Goal: Information Seeking & Learning: Understand process/instructions

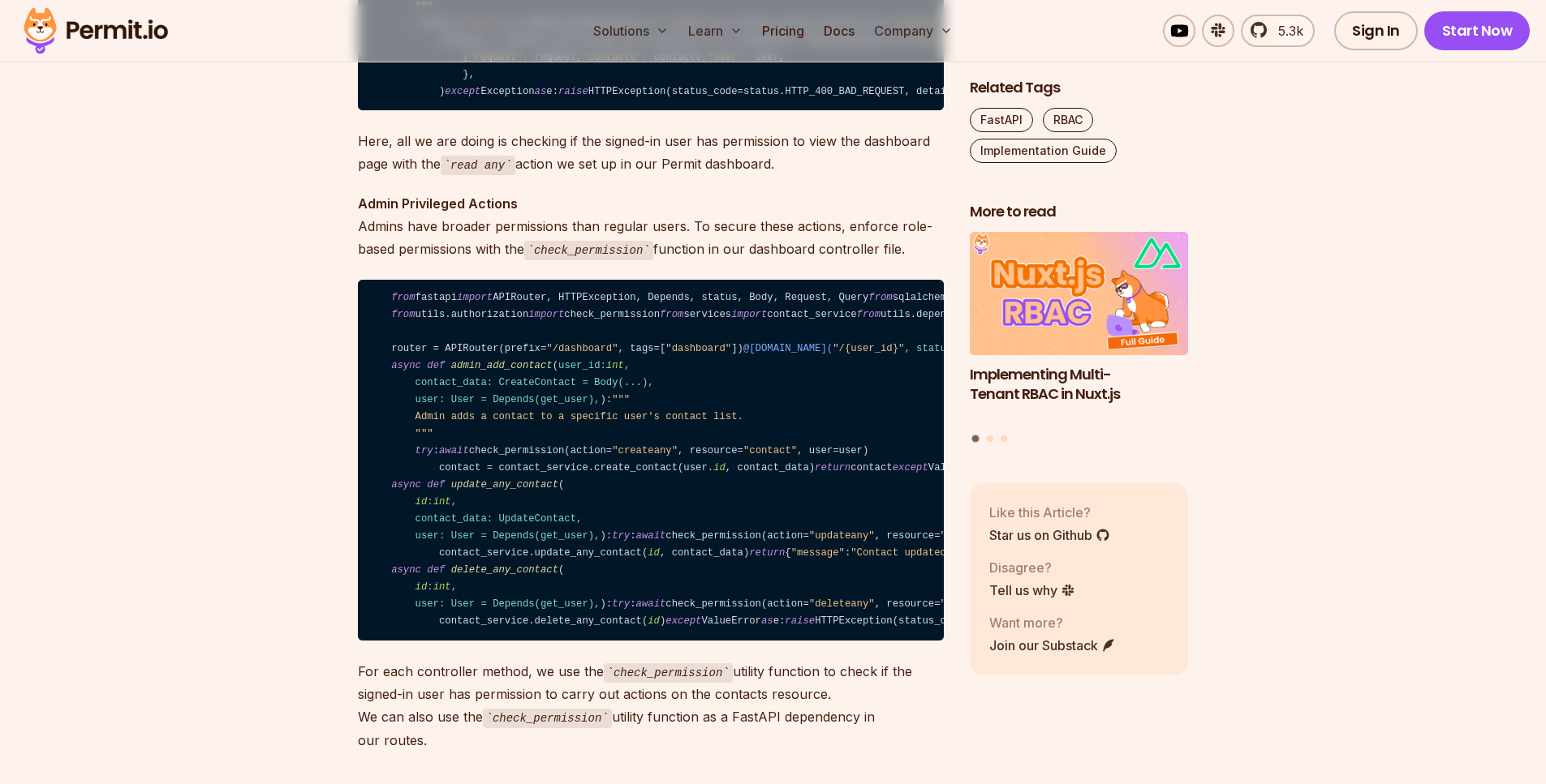
scroll to position [10458, 0]
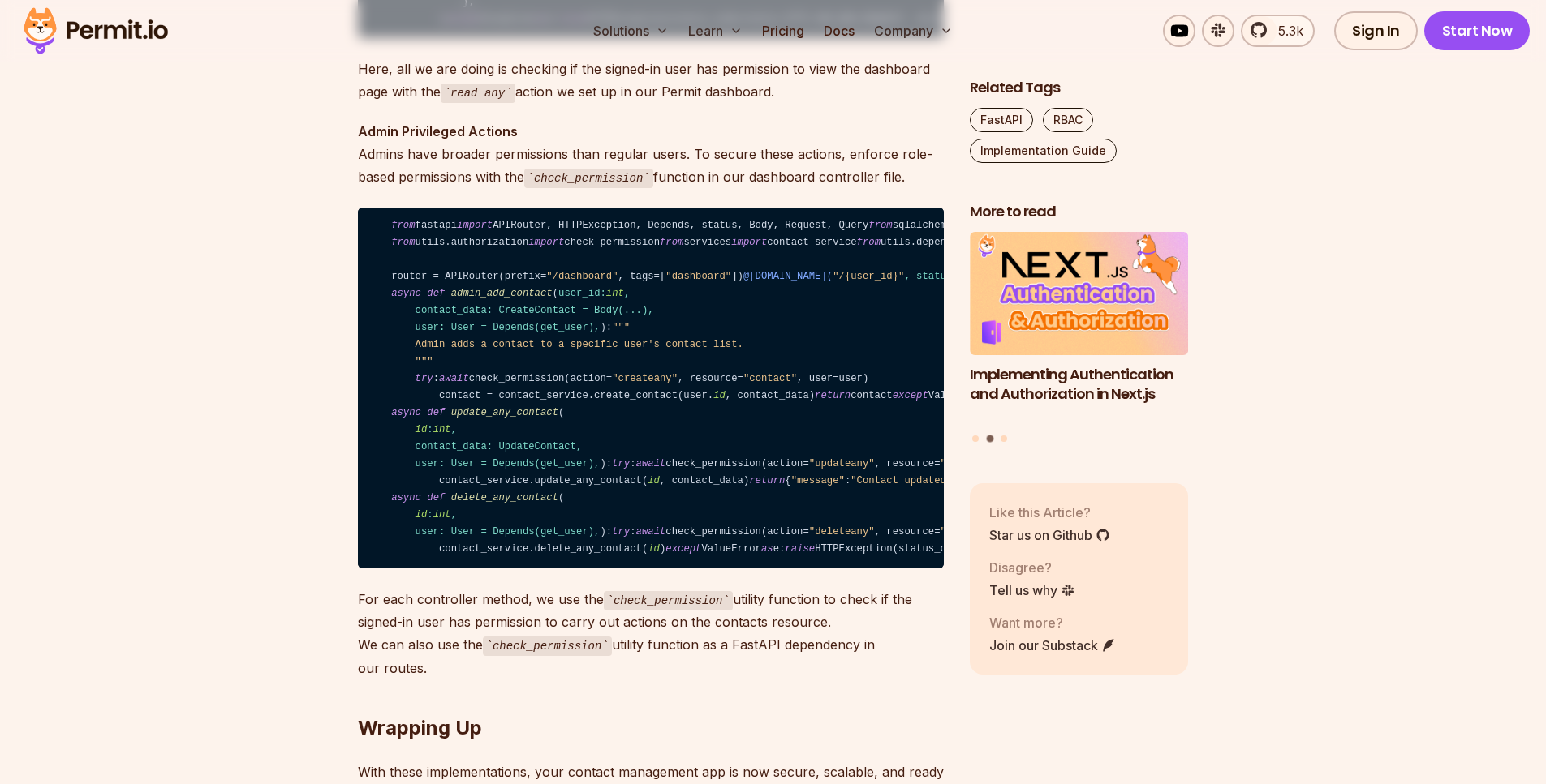
drag, startPoint x: 544, startPoint y: 436, endPoint x: 537, endPoint y: 444, distance: 10.6
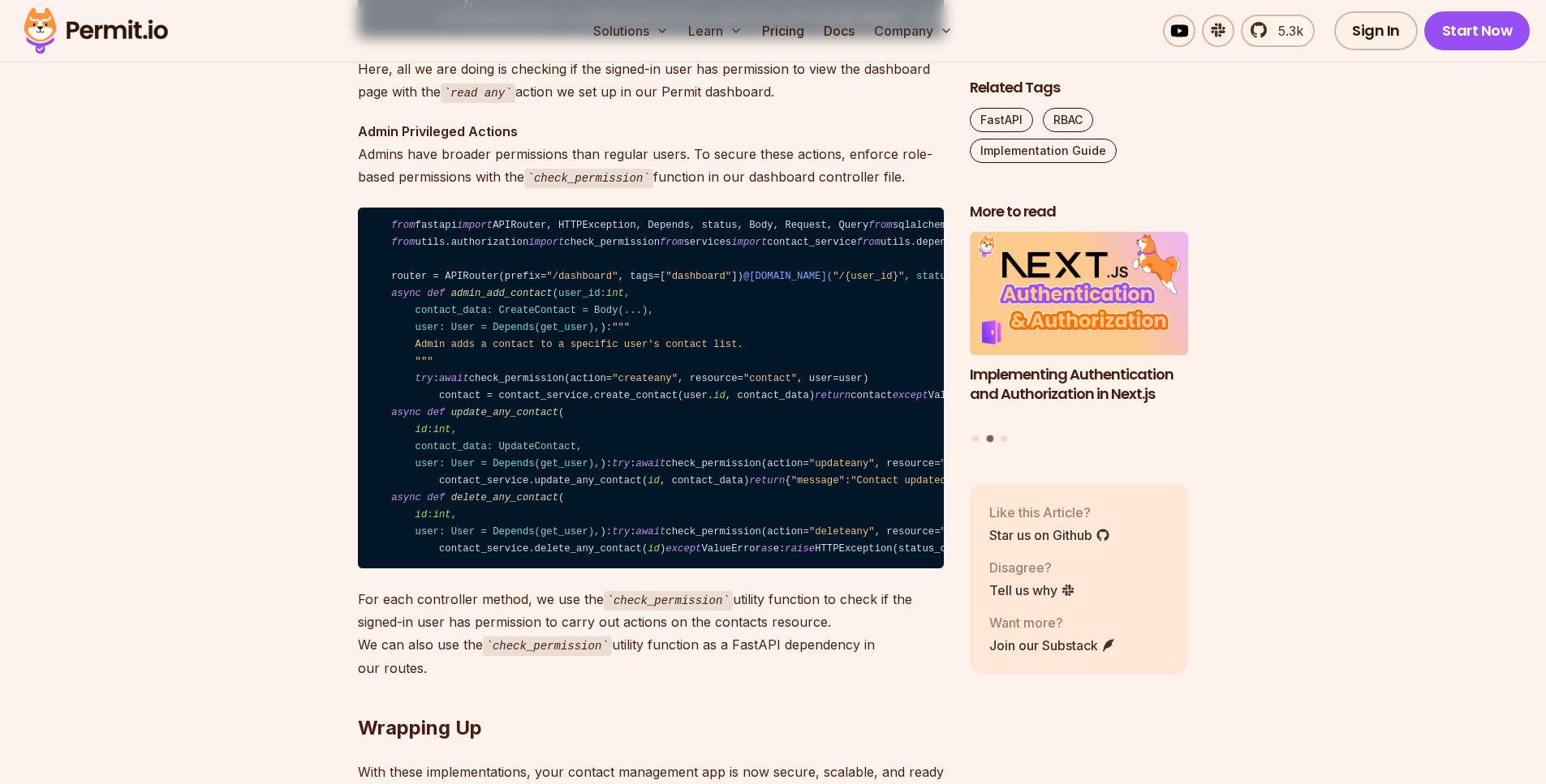
drag, startPoint x: 412, startPoint y: 483, endPoint x: 649, endPoint y: 493, distance: 237.2
drag, startPoint x: 636, startPoint y: 521, endPoint x: 607, endPoint y: 507, distance: 32.2
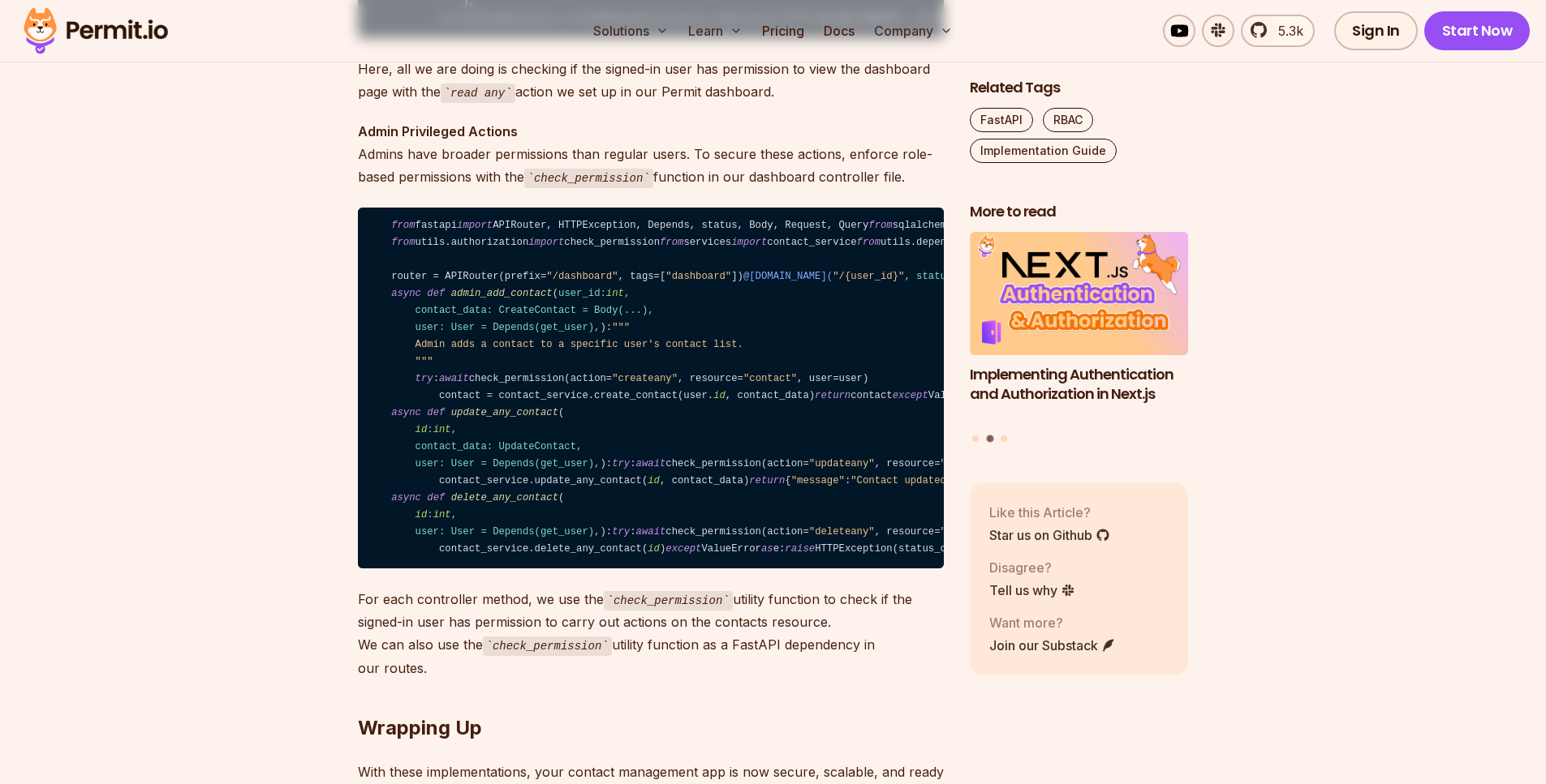
drag, startPoint x: 683, startPoint y: 459, endPoint x: 602, endPoint y: 497, distance: 89.5
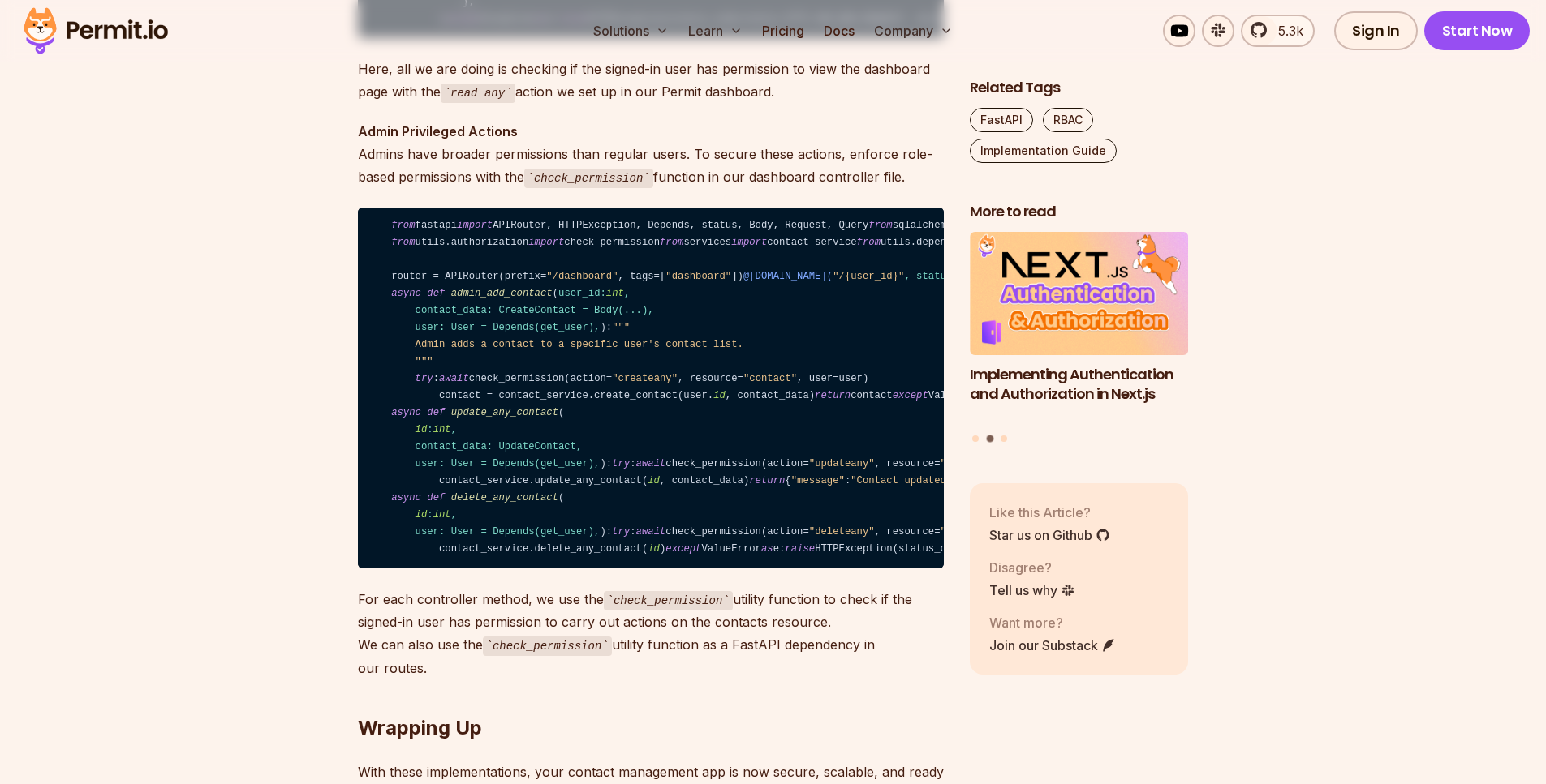
scroll to position [10461, 0]
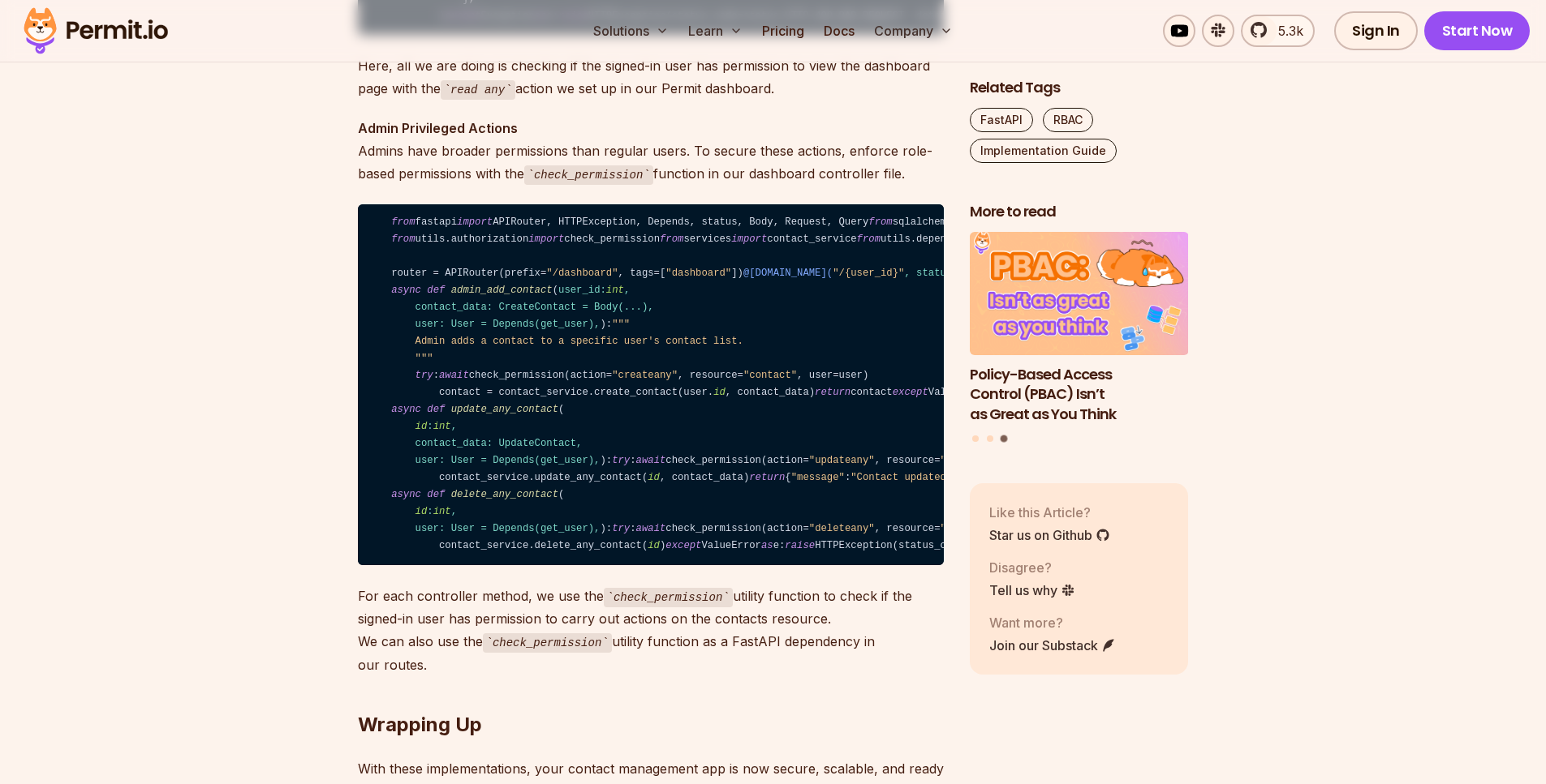
drag, startPoint x: 456, startPoint y: 515, endPoint x: 464, endPoint y: 532, distance: 18.8
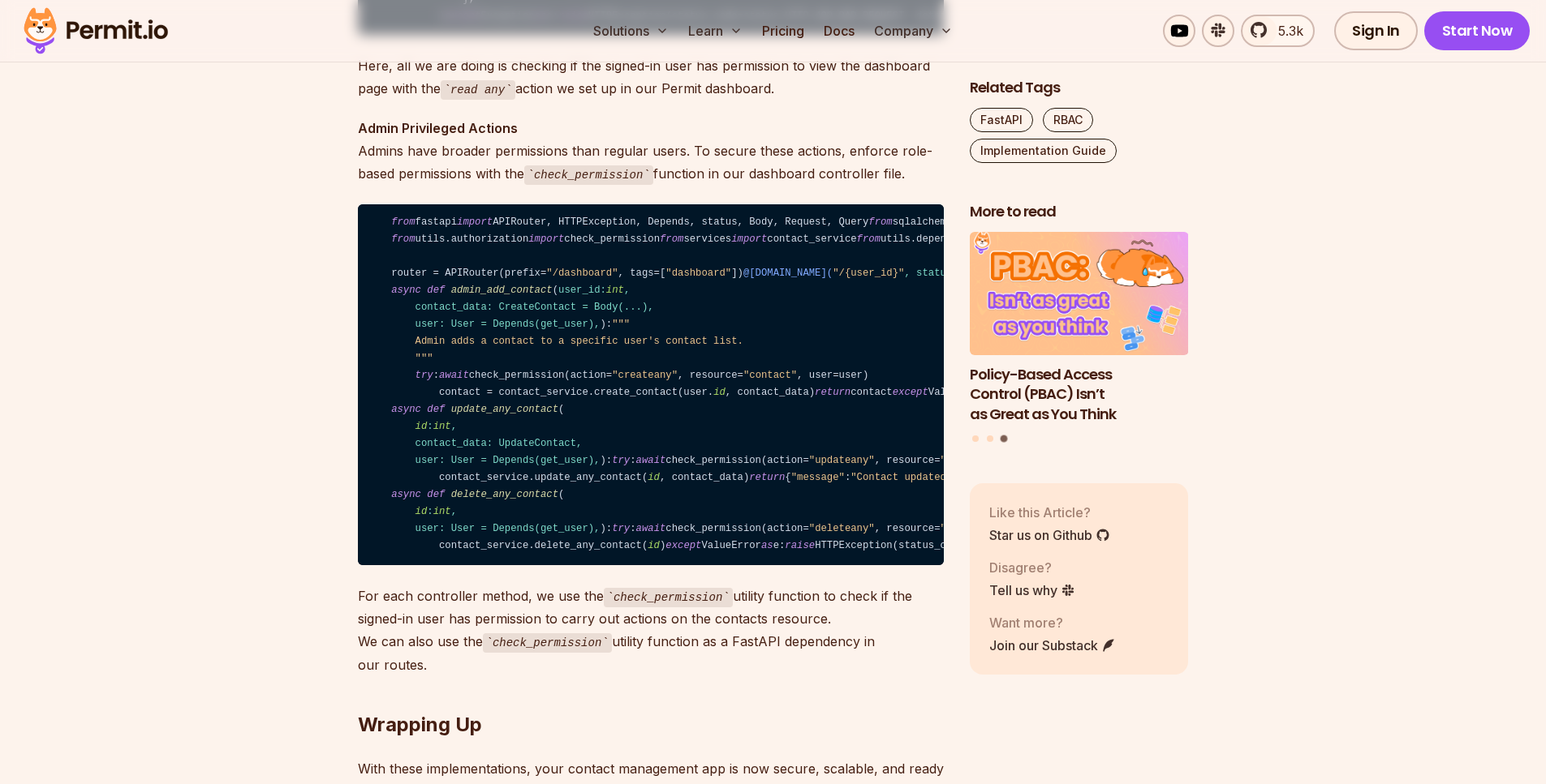
drag, startPoint x: 470, startPoint y: 557, endPoint x: 629, endPoint y: 538, distance: 160.1
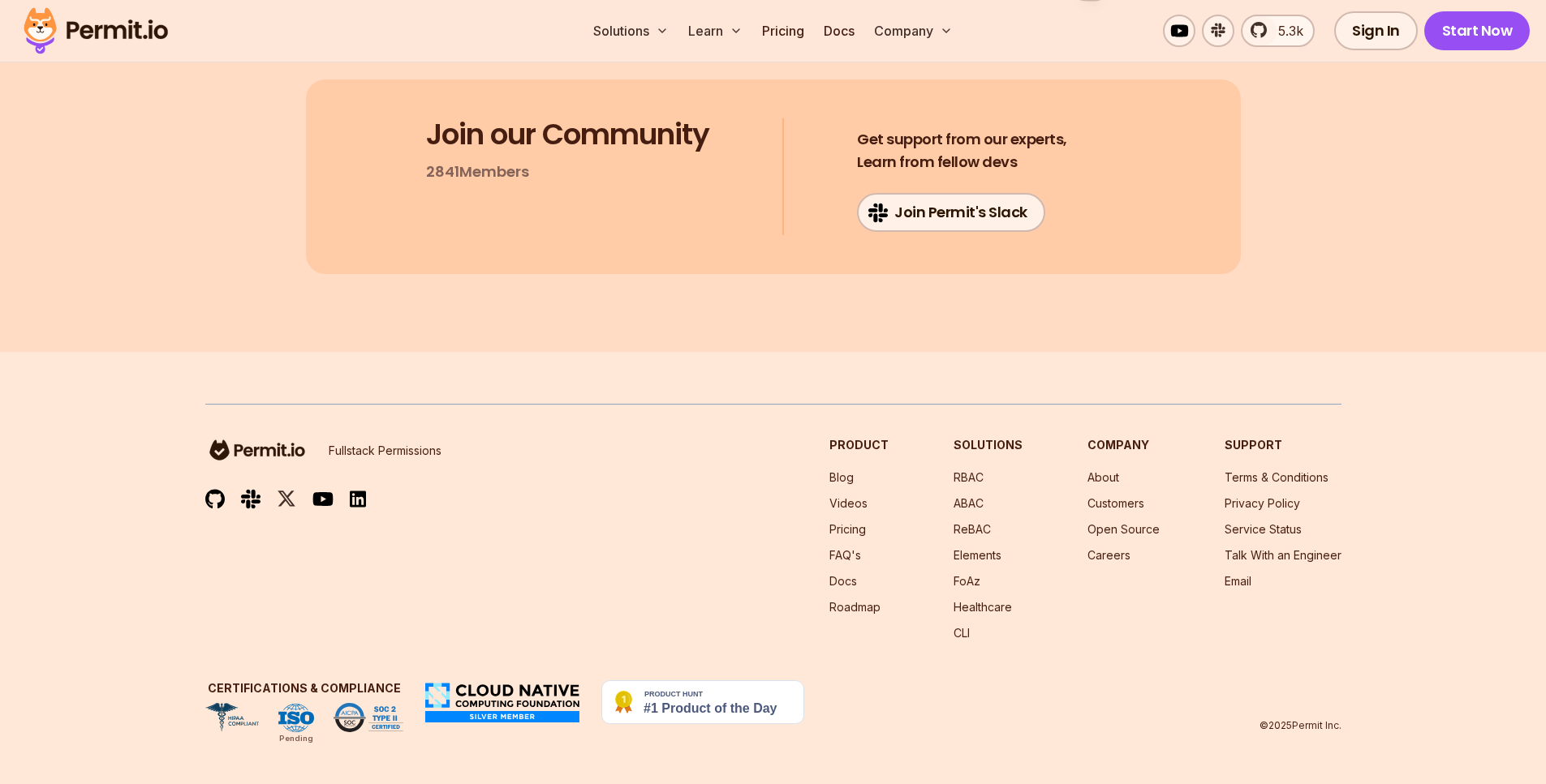
scroll to position [12410, 0]
